Goal: Navigation & Orientation: Go to known website

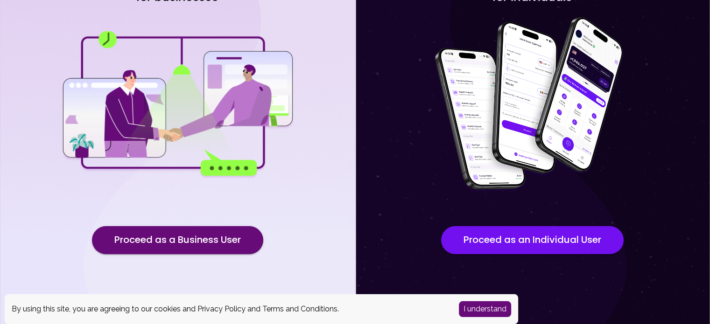
scroll to position [95, 0]
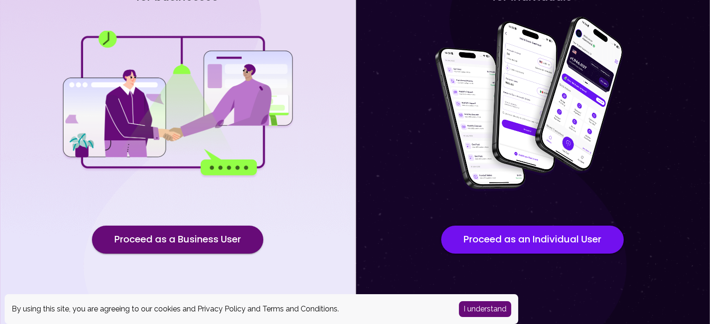
click at [489, 310] on button "I understand" at bounding box center [485, 310] width 52 height 16
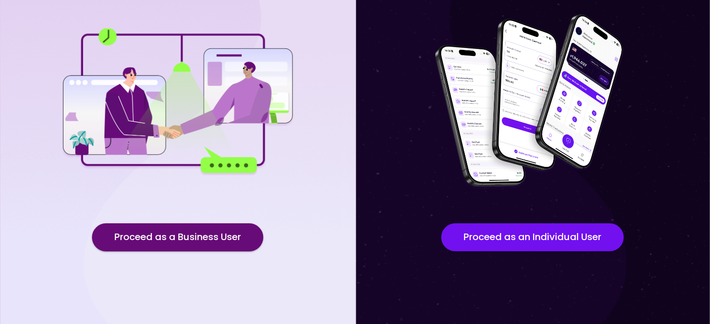
scroll to position [0, 0]
